Goal: Task Accomplishment & Management: Use online tool/utility

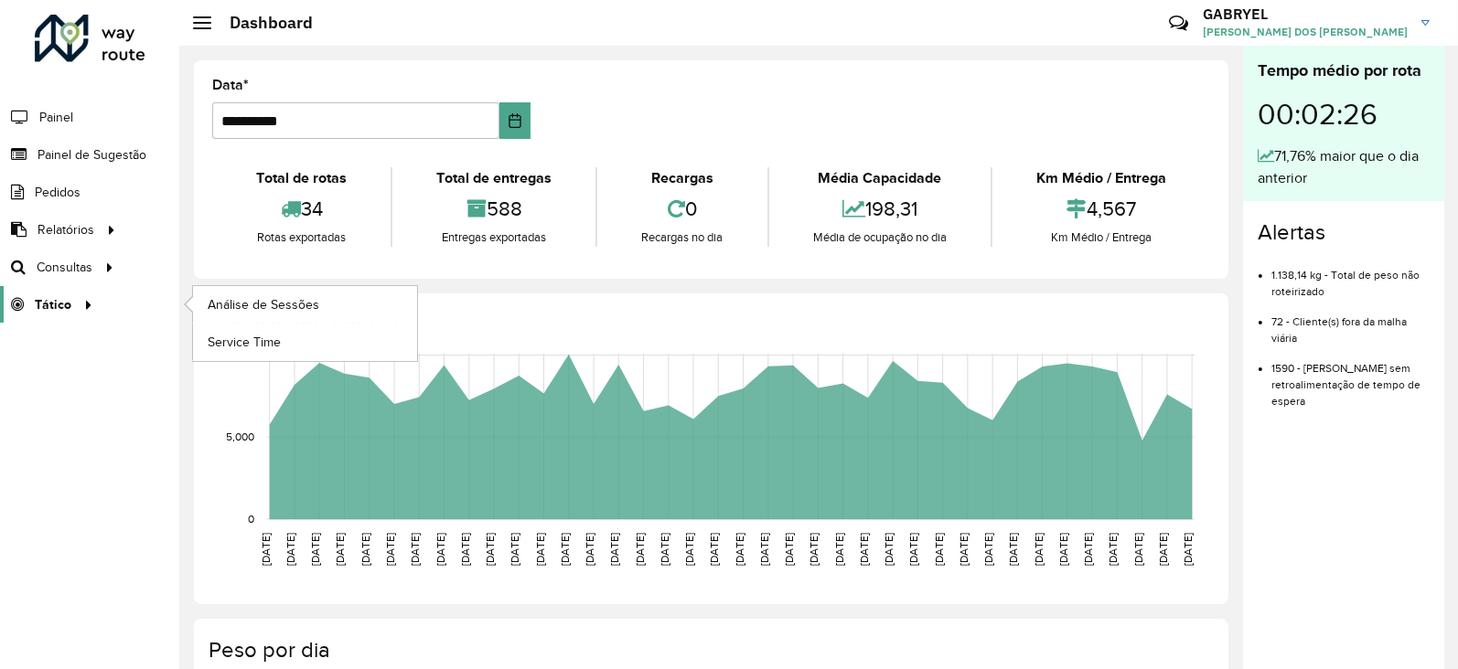
click at [41, 317] on link "Tático" at bounding box center [49, 304] width 99 height 37
click at [256, 300] on span "Análise de Sessões" at bounding box center [265, 304] width 115 height 19
click at [247, 302] on span "Análise de Sessões" at bounding box center [265, 304] width 115 height 19
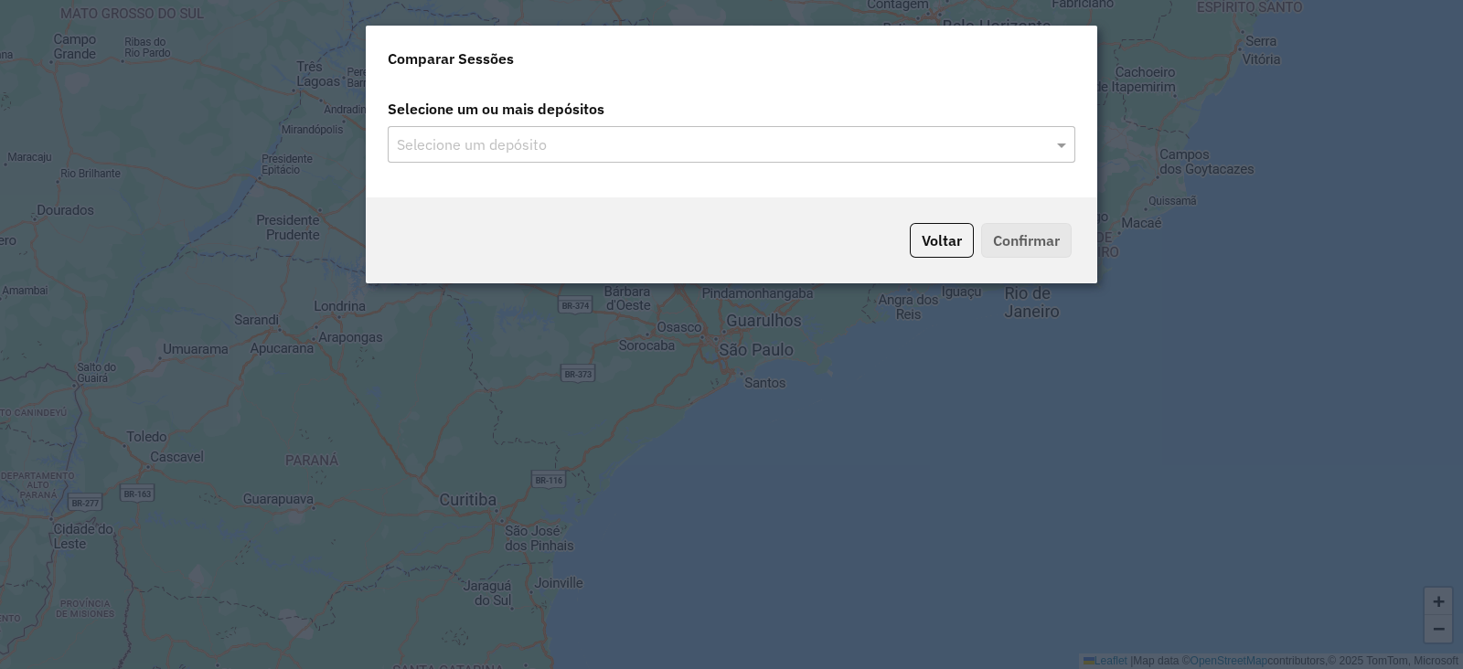
click at [859, 130] on div "Selecione um depósito" at bounding box center [732, 144] width 688 height 37
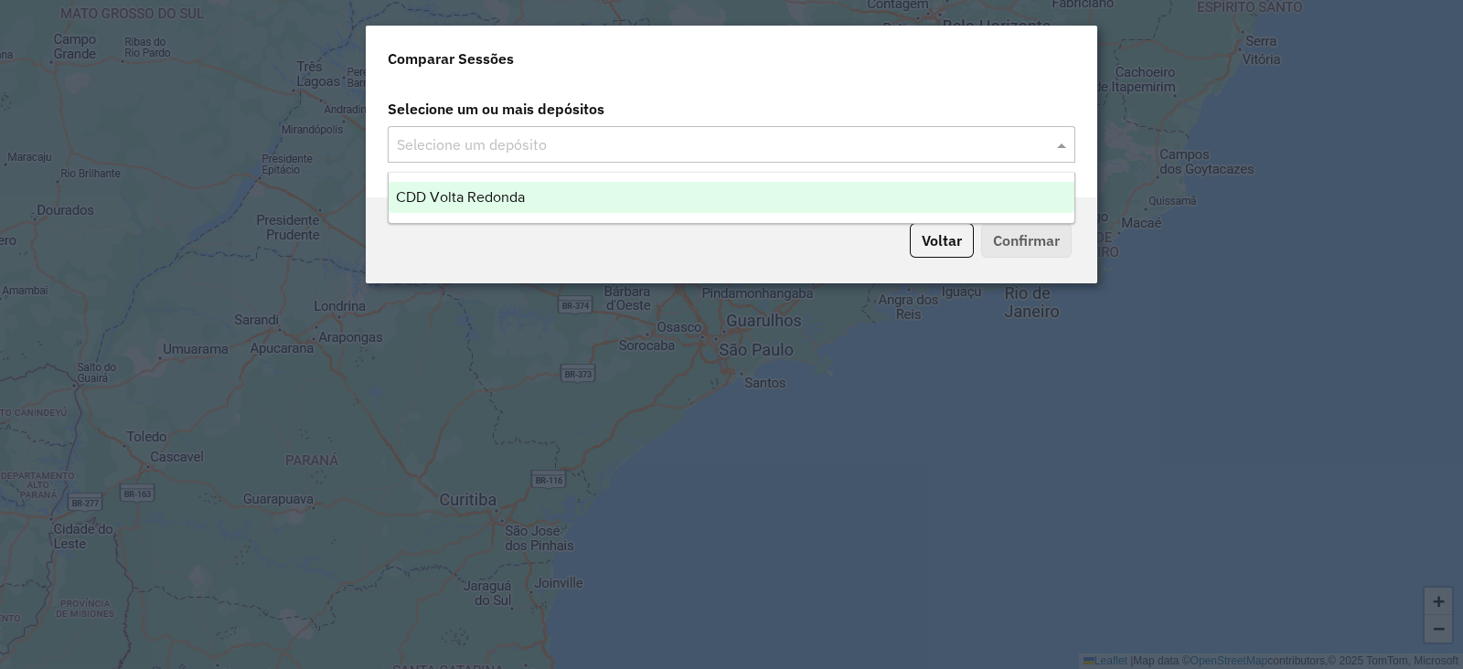
click at [1060, 144] on span at bounding box center [1063, 145] width 23 height 22
click at [785, 205] on div "CDD Volta Redonda" at bounding box center [732, 197] width 686 height 31
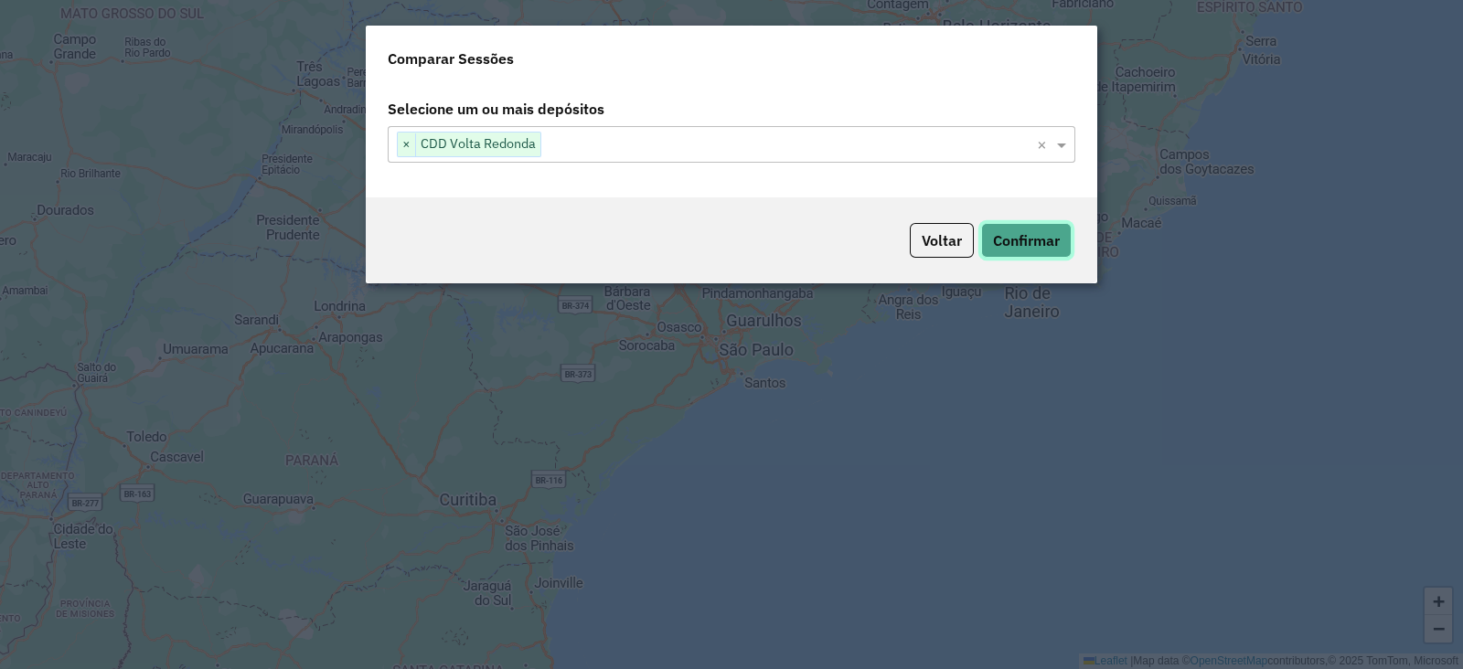
click at [997, 237] on button "Confirmar" at bounding box center [1026, 240] width 91 height 35
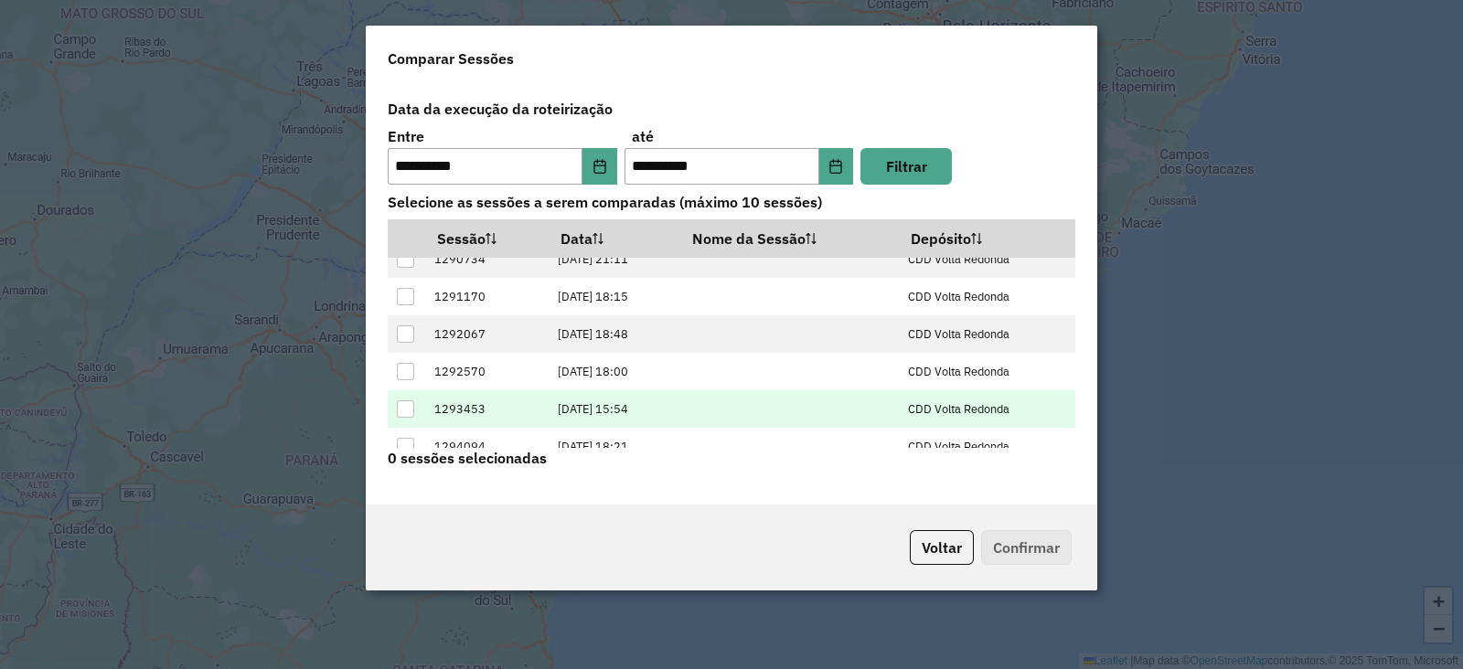
scroll to position [109, 0]
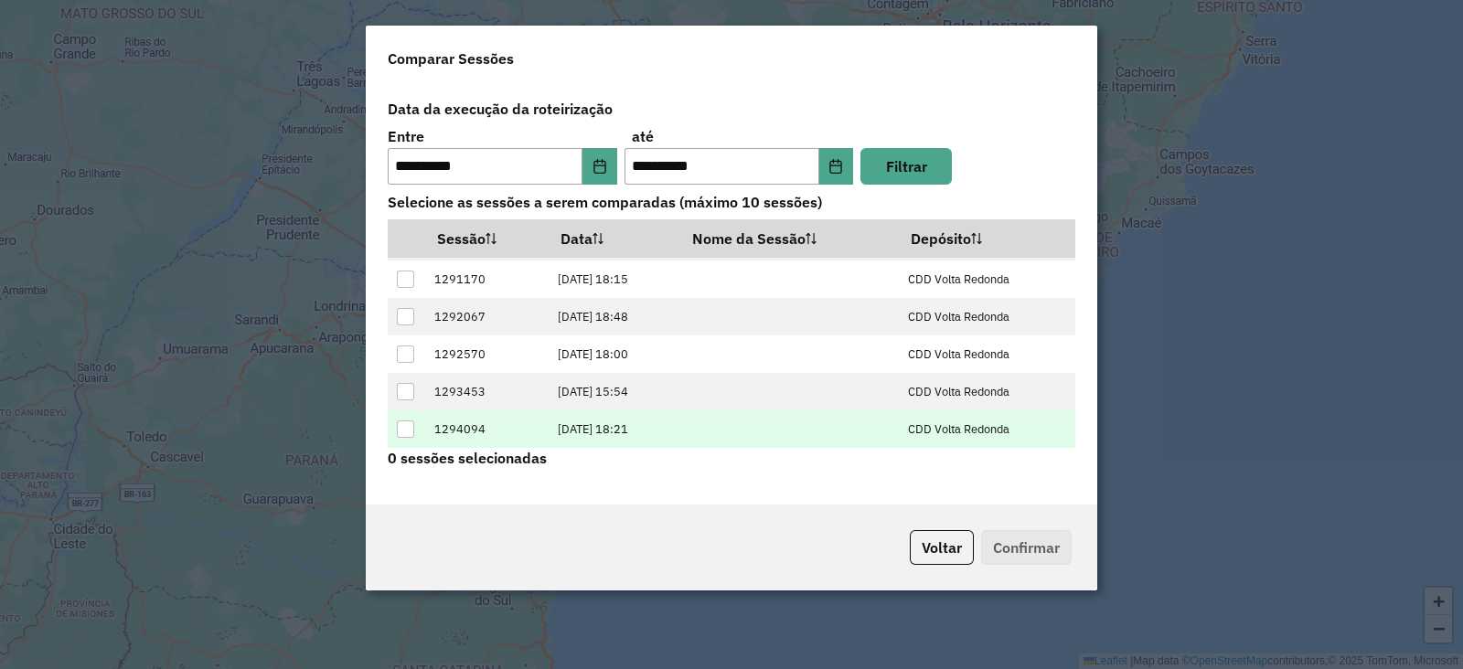
click at [407, 441] on td at bounding box center [406, 429] width 37 height 37
click at [405, 436] on td at bounding box center [406, 429] width 37 height 37
click at [405, 436] on div at bounding box center [406, 430] width 18 height 18
click at [1010, 554] on button "Confirmar" at bounding box center [1026, 547] width 91 height 35
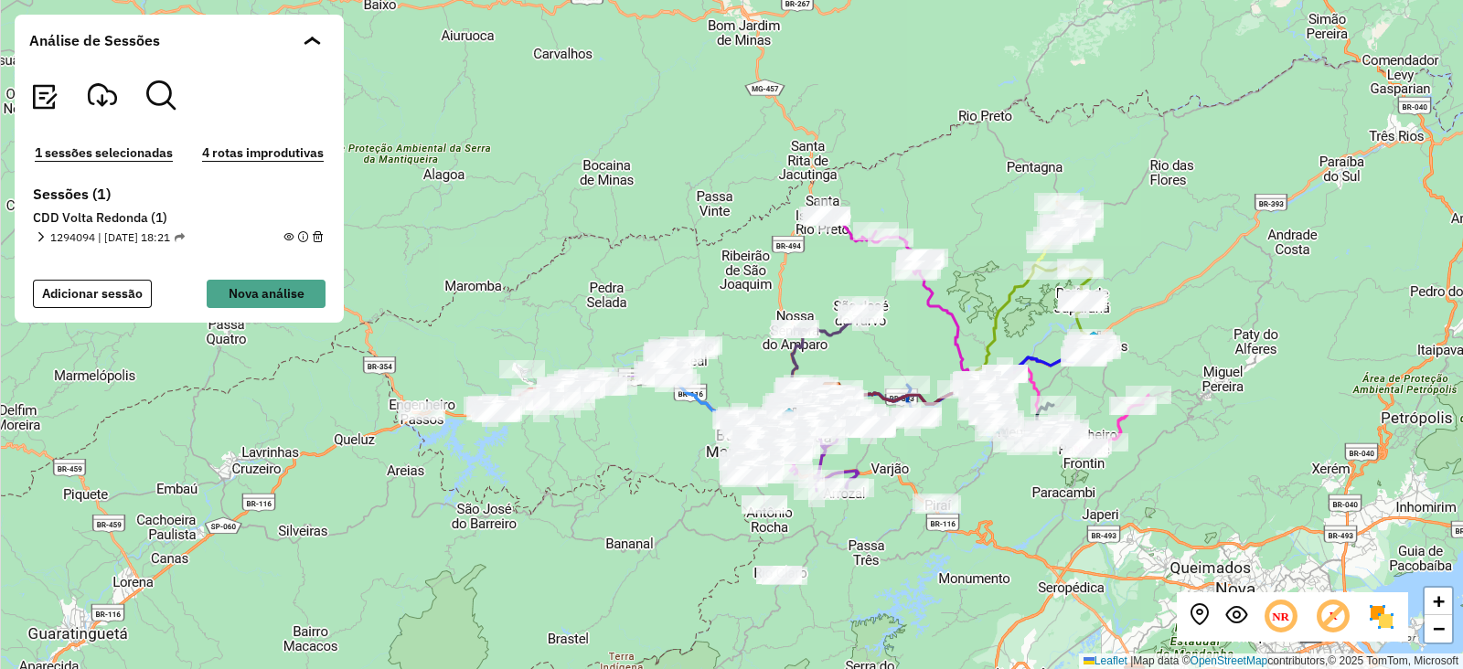
drag, startPoint x: 649, startPoint y: 292, endPoint x: 770, endPoint y: 361, distance: 139.3
click at [770, 361] on div "+ − Leaflet | Map data © OpenStreetMap contributors,© 2025 TomTom, Microsoft" at bounding box center [731, 334] width 1463 height 669
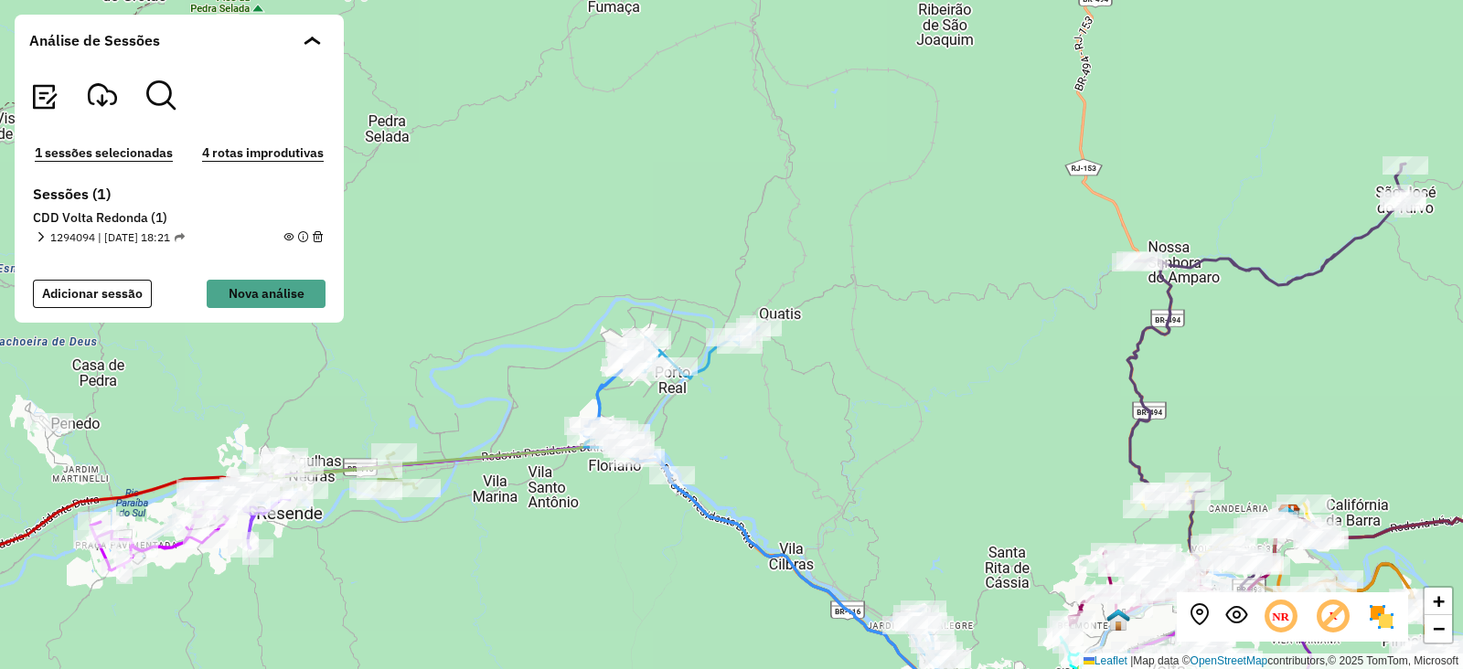
drag, startPoint x: 811, startPoint y: 413, endPoint x: 828, endPoint y: 422, distance: 19.6
click at [828, 422] on div "+ − Leaflet | Map data © OpenStreetMap contributors,© 2025 TomTom, Microsoft" at bounding box center [731, 334] width 1463 height 669
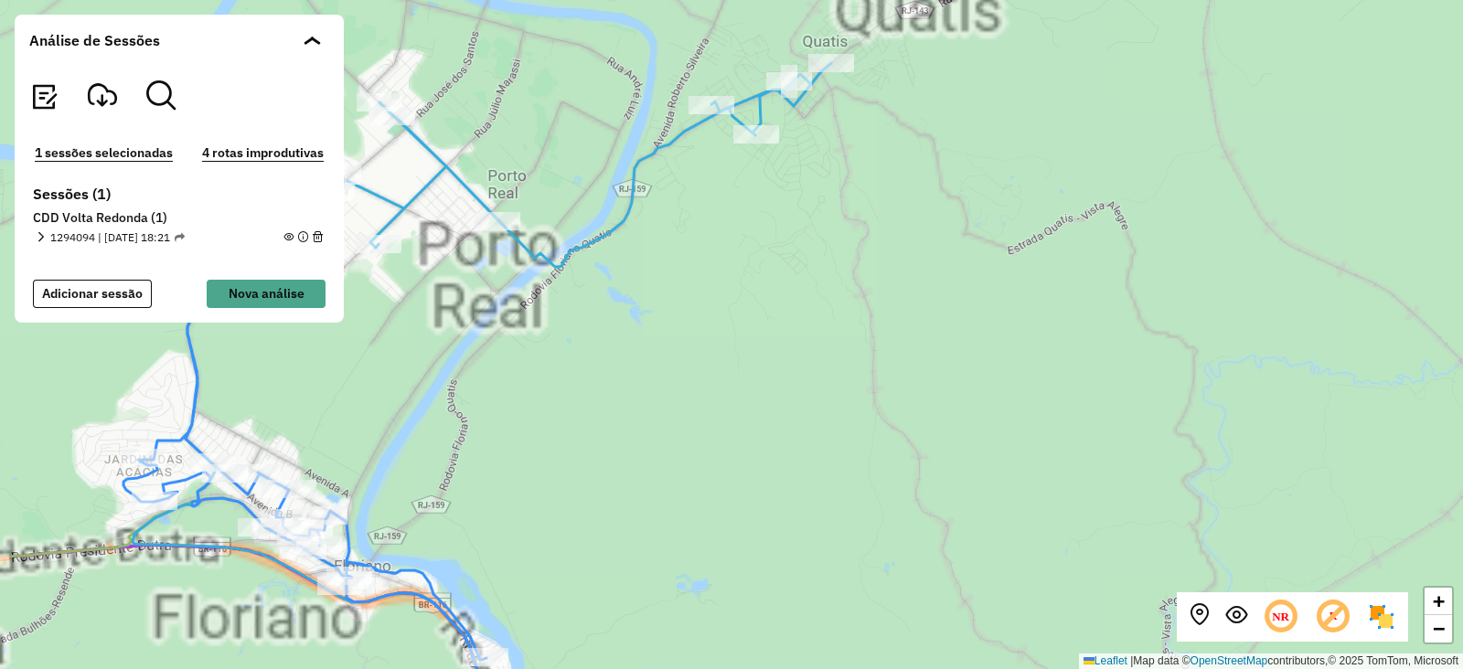
drag, startPoint x: 885, startPoint y: 365, endPoint x: 928, endPoint y: 366, distance: 43.0
click at [939, 358] on div "+ − Leaflet | Map data © OpenStreetMap contributors,© 2025 TomTom, Microsoft" at bounding box center [731, 334] width 1463 height 669
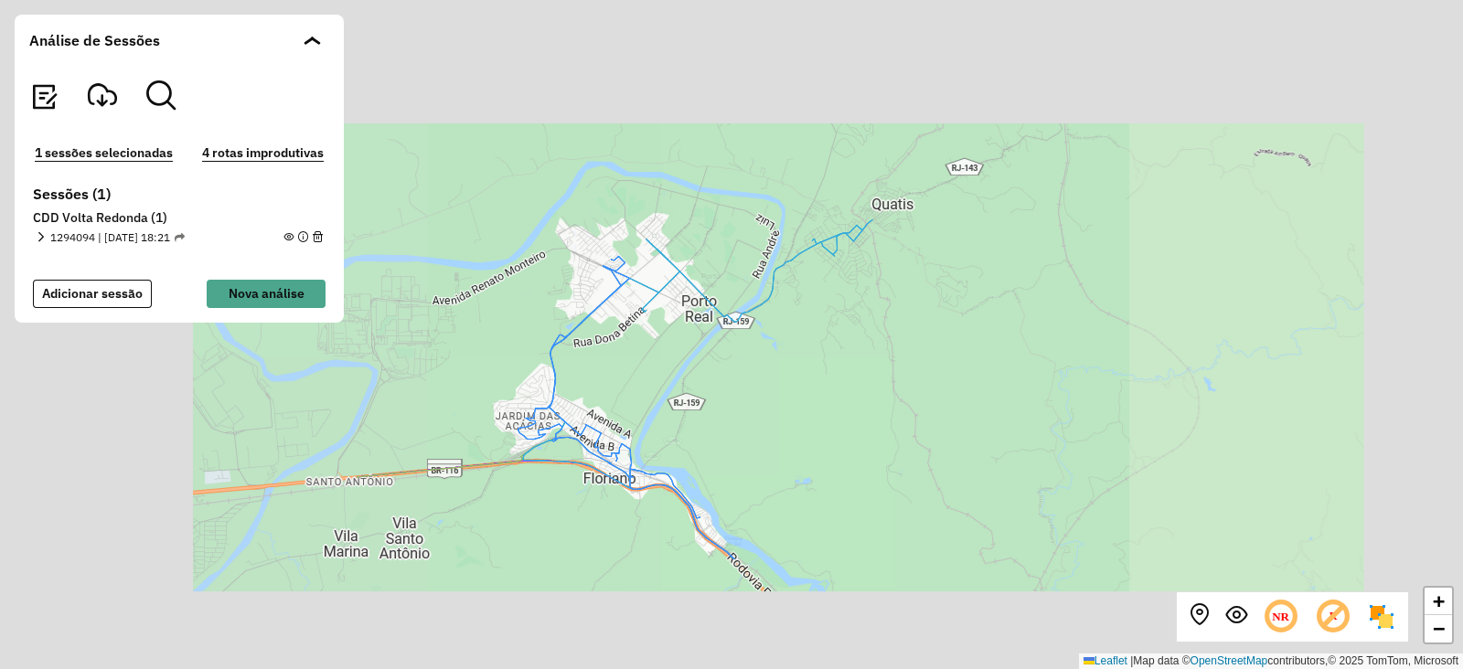
click at [947, 390] on div "+ − Leaflet | Map data © OpenStreetMap contributors,© 2025 TomTom, Microsoft" at bounding box center [731, 334] width 1463 height 669
